Goal: Task Accomplishment & Management: Manage account settings

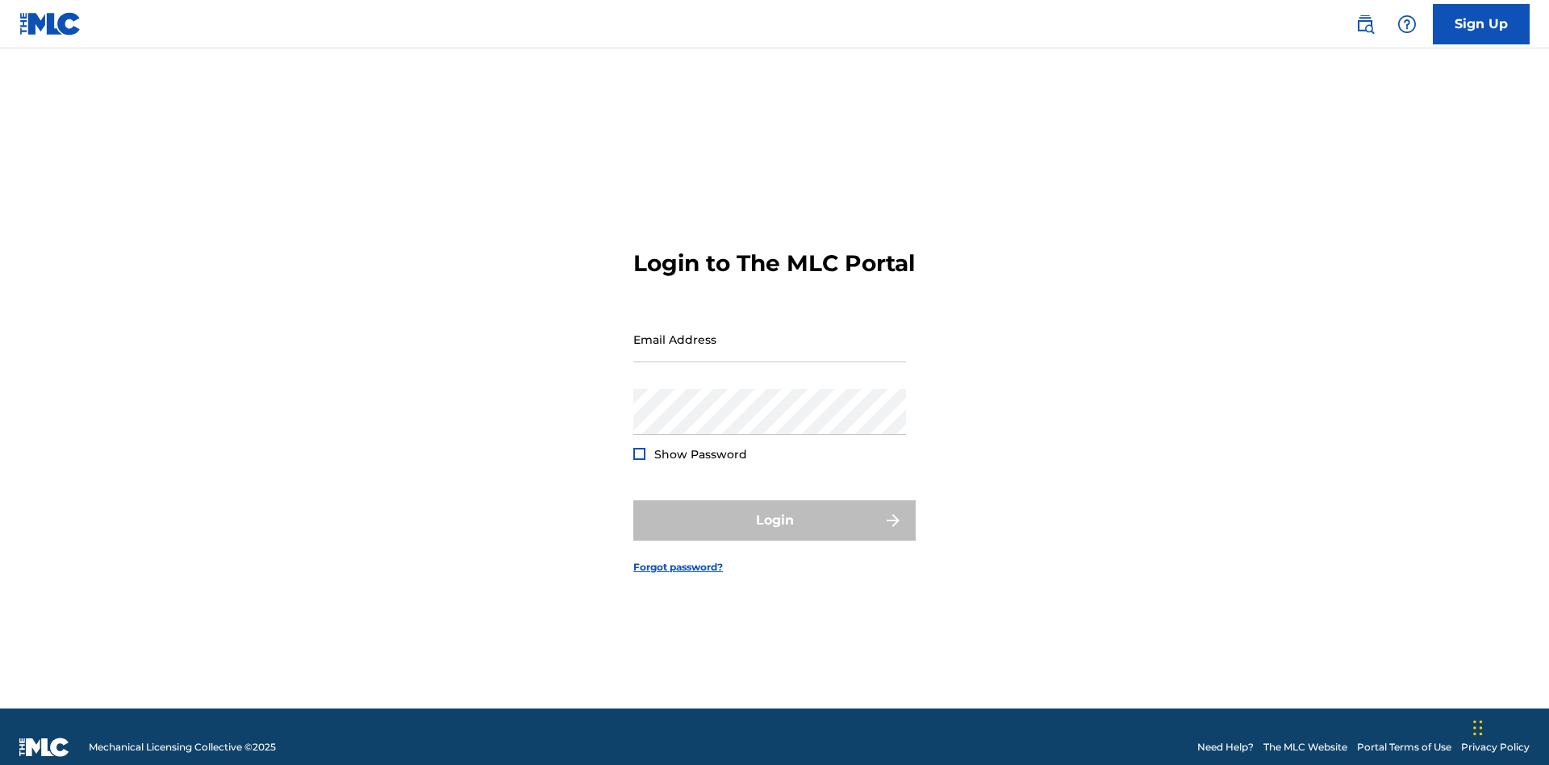
scroll to position [21, 0]
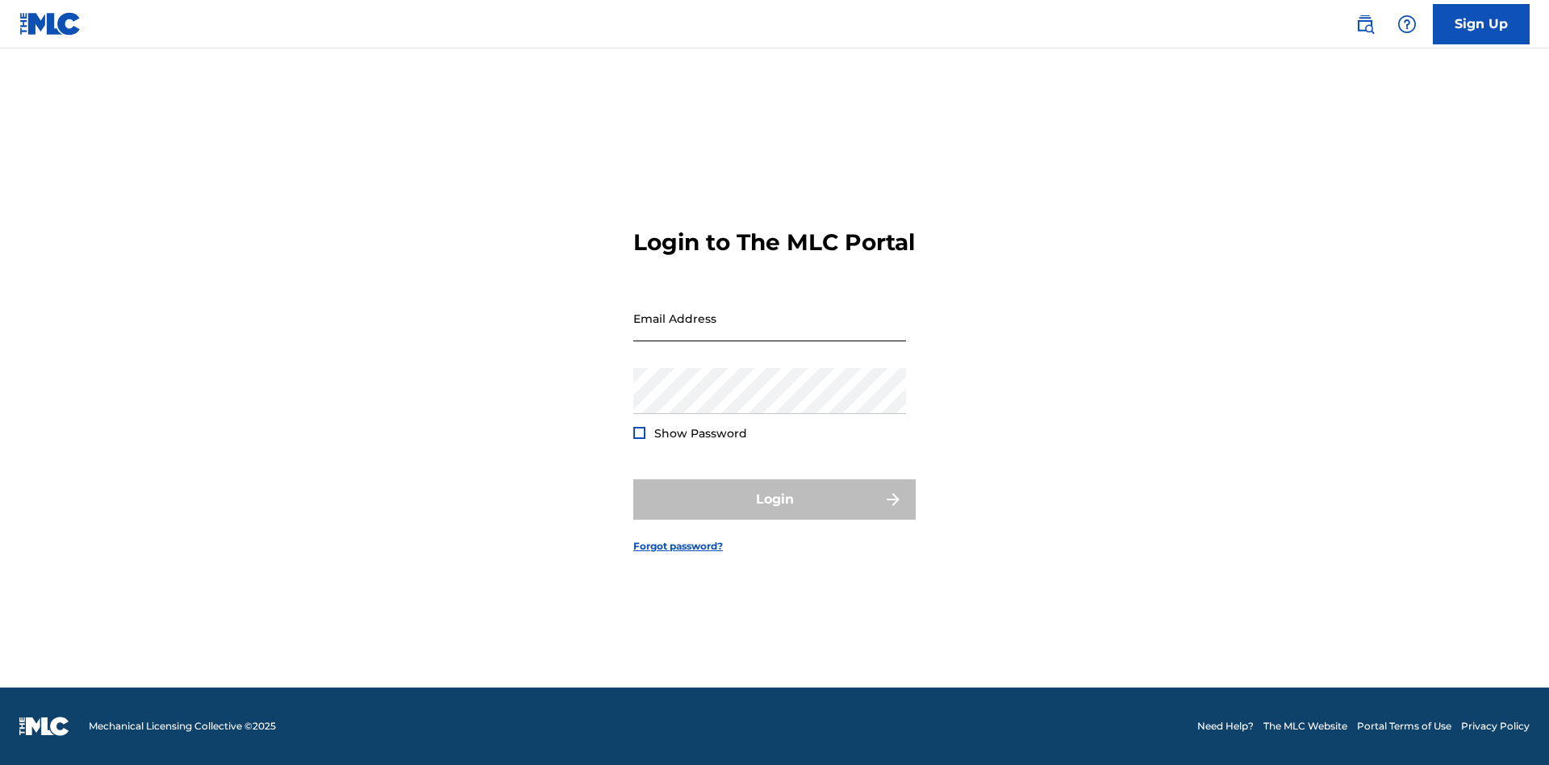
click at [770, 332] on input "Email Address" at bounding box center [769, 318] width 273 height 46
type input "Duke.McTesterson@gmail.com"
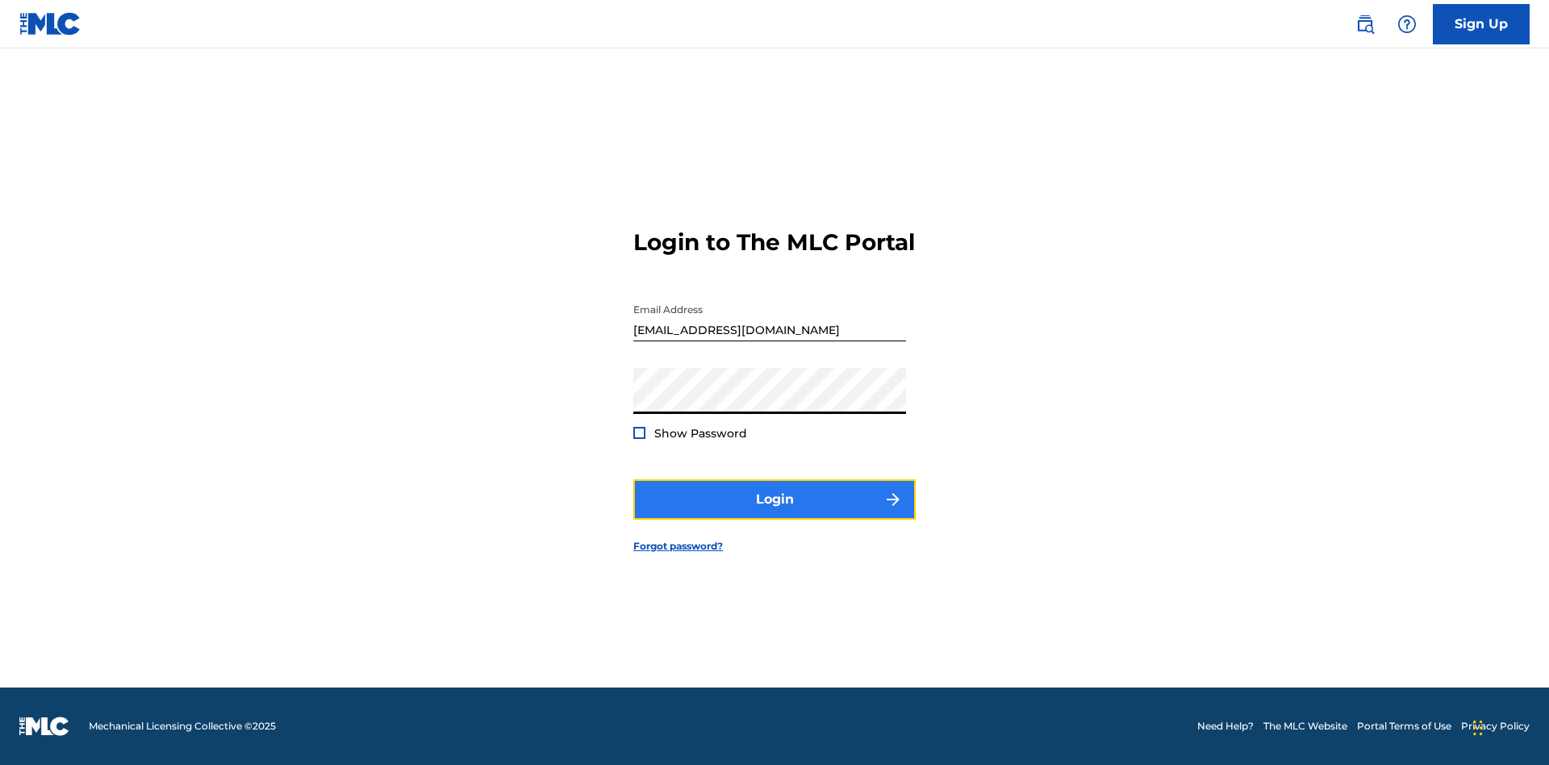
click at [774, 513] on button "Login" at bounding box center [774, 499] width 282 height 40
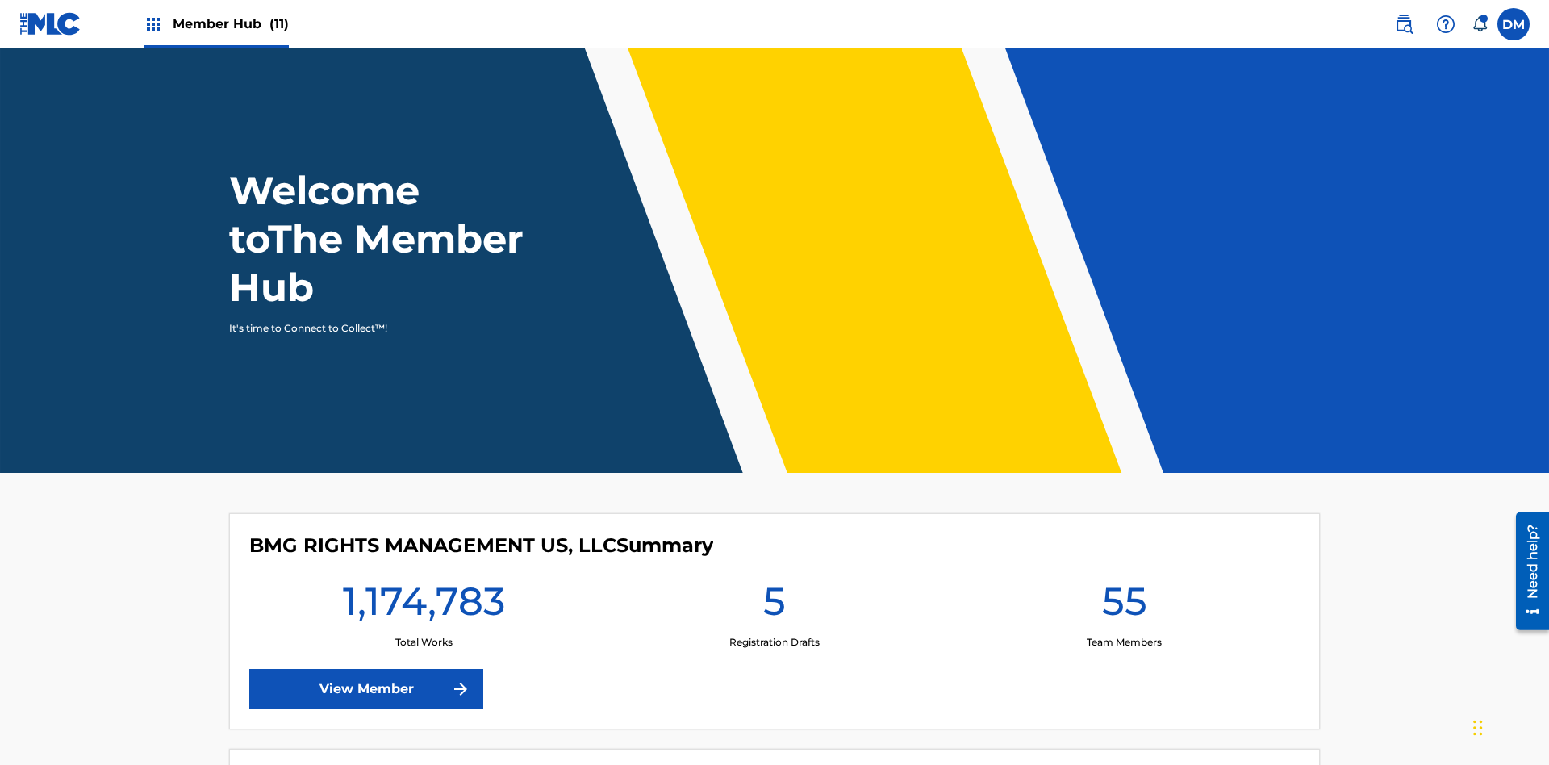
scroll to position [69, 0]
